Goal: Transaction & Acquisition: Purchase product/service

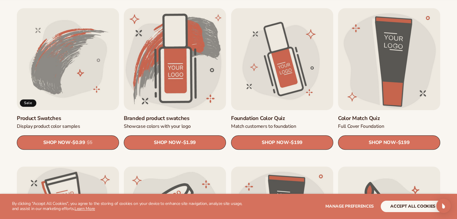
scroll to position [367, 0]
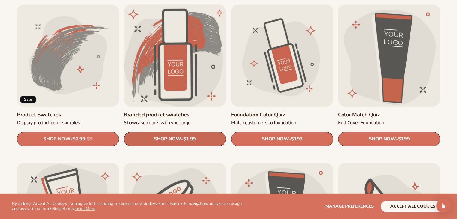
click at [161, 140] on span "SHOP NOW" at bounding box center [167, 139] width 27 height 6
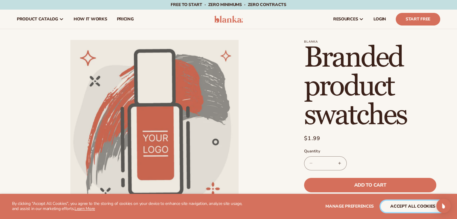
click at [411, 211] on button "accept all cookies" at bounding box center [413, 206] width 64 height 11
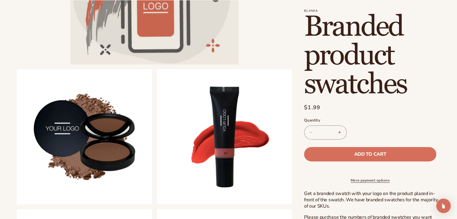
scroll to position [151, 0]
